Goal: Transaction & Acquisition: Purchase product/service

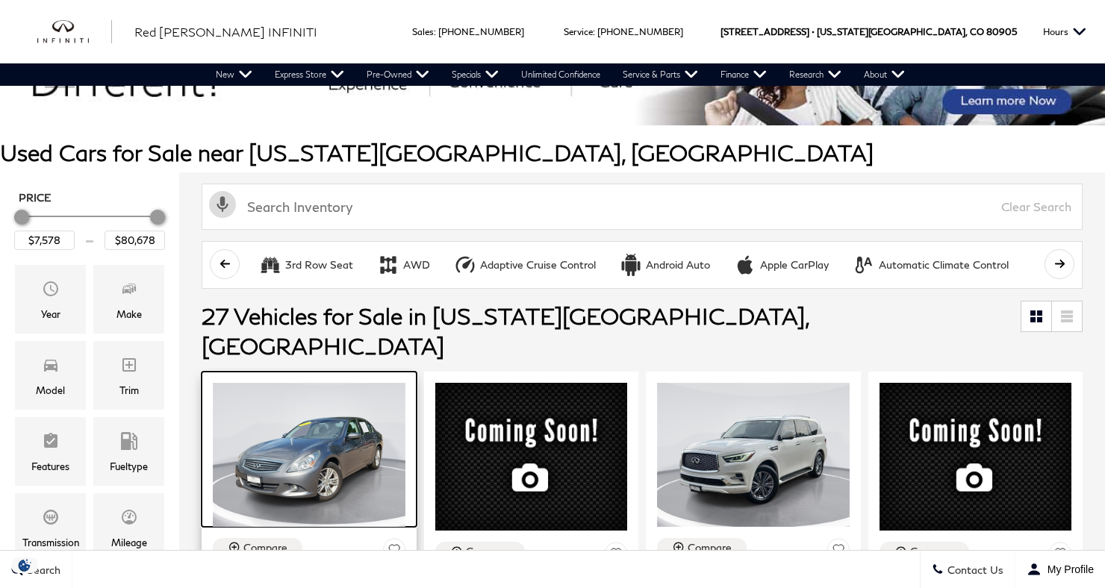
click at [287, 393] on img at bounding box center [309, 455] width 193 height 144
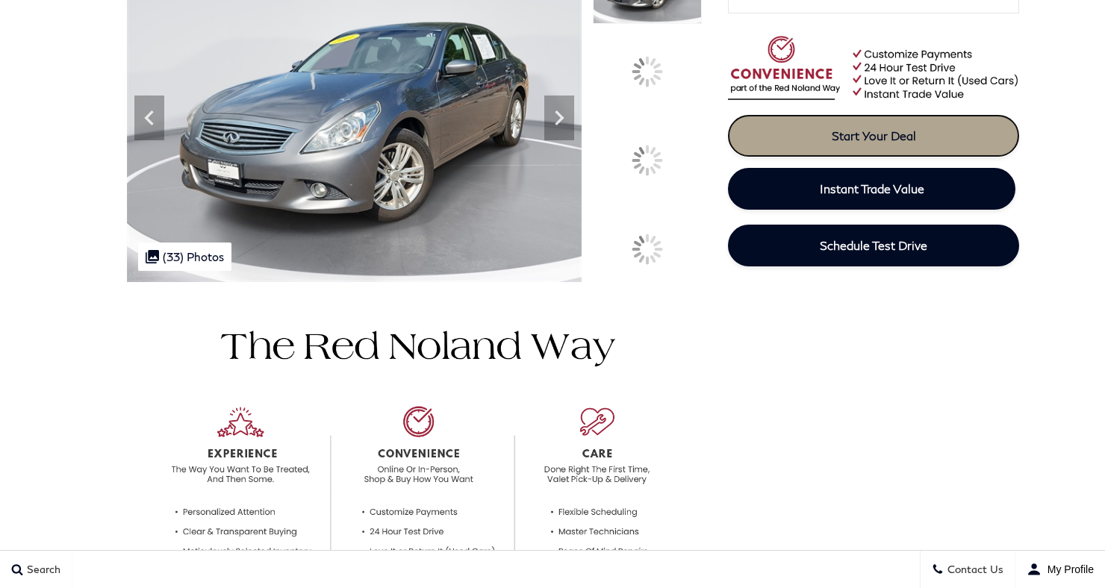
click at [992, 138] on link "Start Your Deal" at bounding box center [873, 136] width 291 height 42
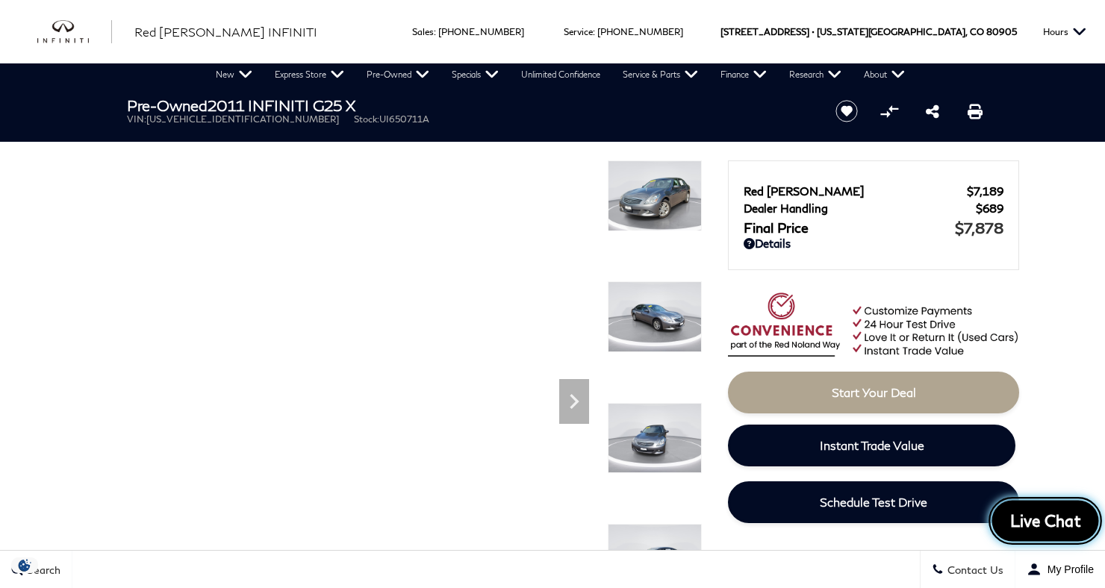
click at [1052, 522] on span "Live Chat" at bounding box center [1045, 521] width 87 height 21
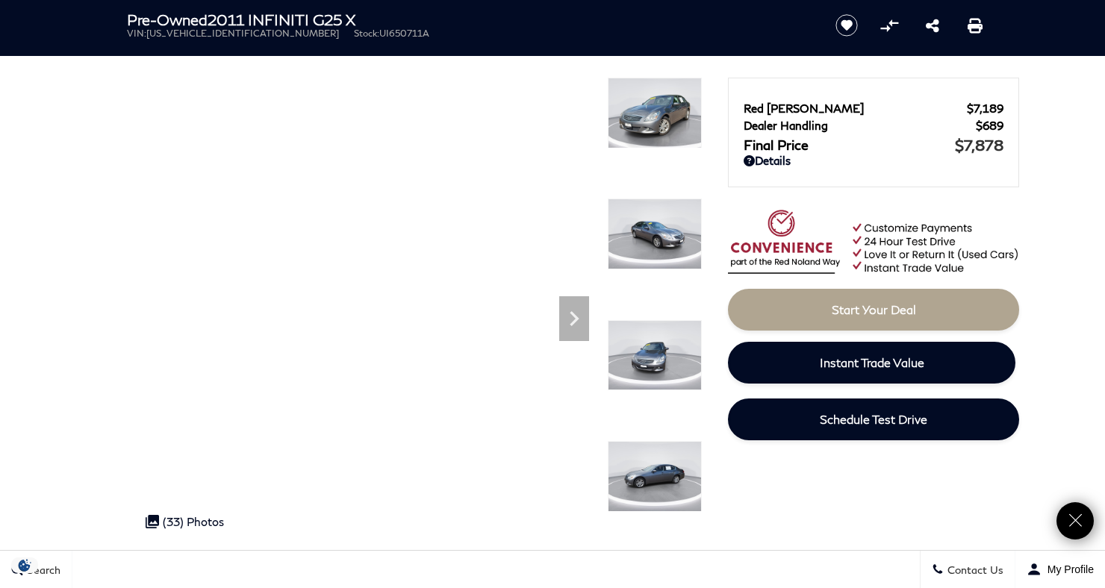
scroll to position [85, 0]
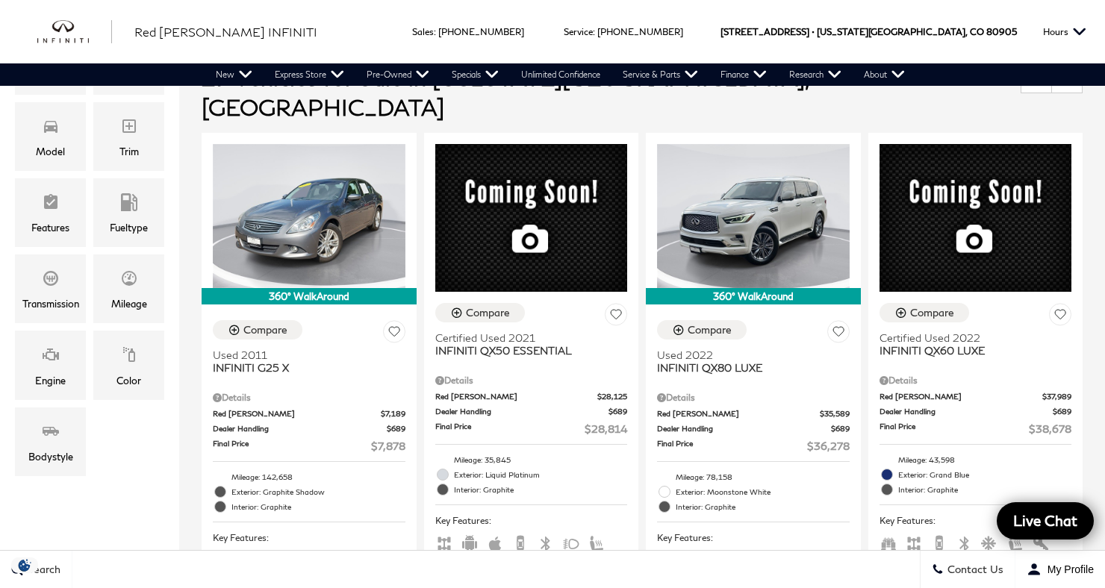
scroll to position [331, 0]
